Goal: Task Accomplishment & Management: Use online tool/utility

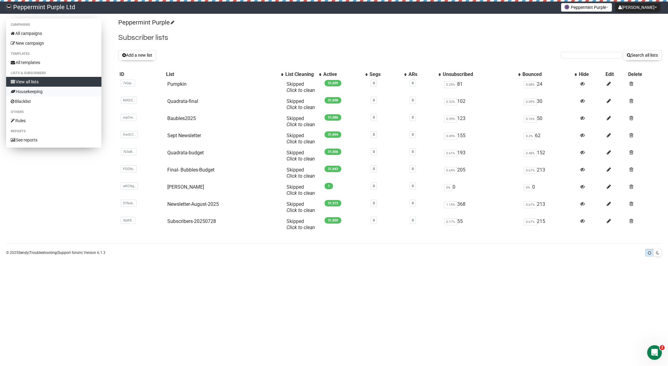
click at [37, 91] on link "Housekeeping" at bounding box center [53, 92] width 95 height 10
click at [175, 84] on link "Pumpkin" at bounding box center [176, 84] width 19 height 6
click at [185, 117] on link "Baubles2025" at bounding box center [181, 118] width 28 height 6
click at [597, 55] on input "text" at bounding box center [590, 55] width 61 height 7
paste input "mimi1283@hotmail.com"
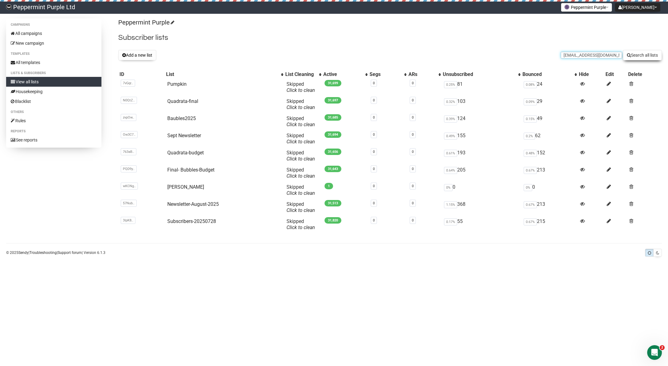
type input "mimi1283@hotmail.com"
click at [630, 53] on button "Search all lists" at bounding box center [642, 55] width 39 height 10
